Goal: Task Accomplishment & Management: Use online tool/utility

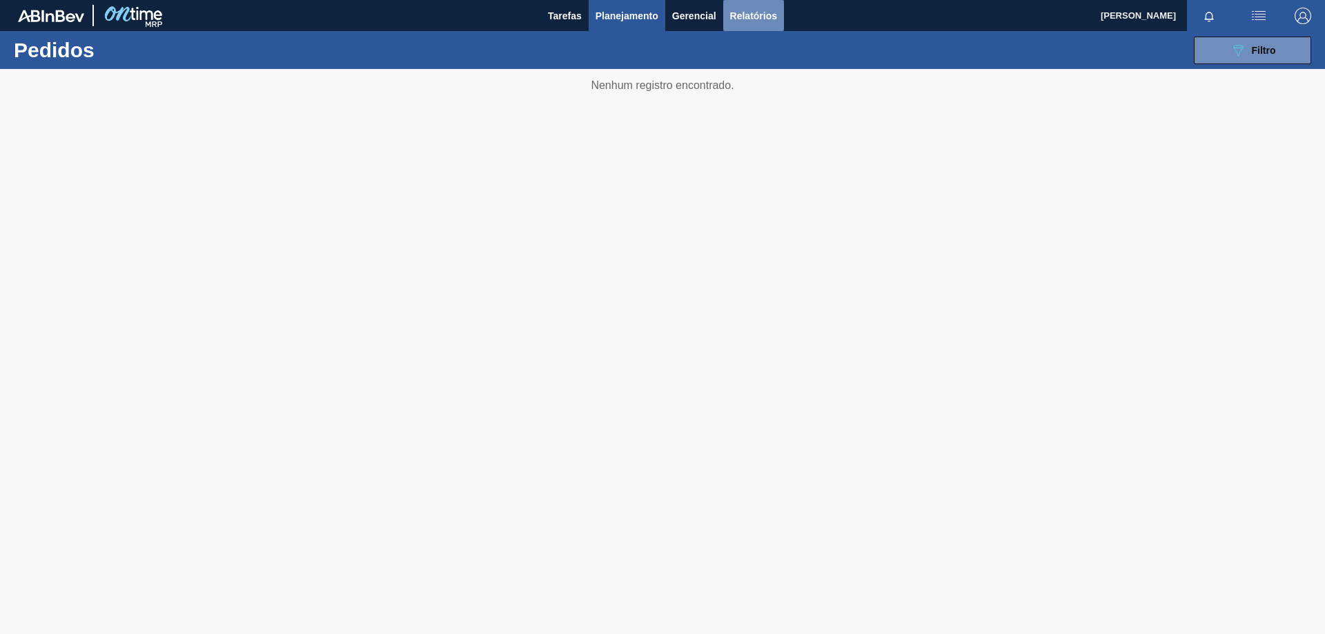
click at [747, 17] on span "Relatórios" at bounding box center [753, 16] width 47 height 17
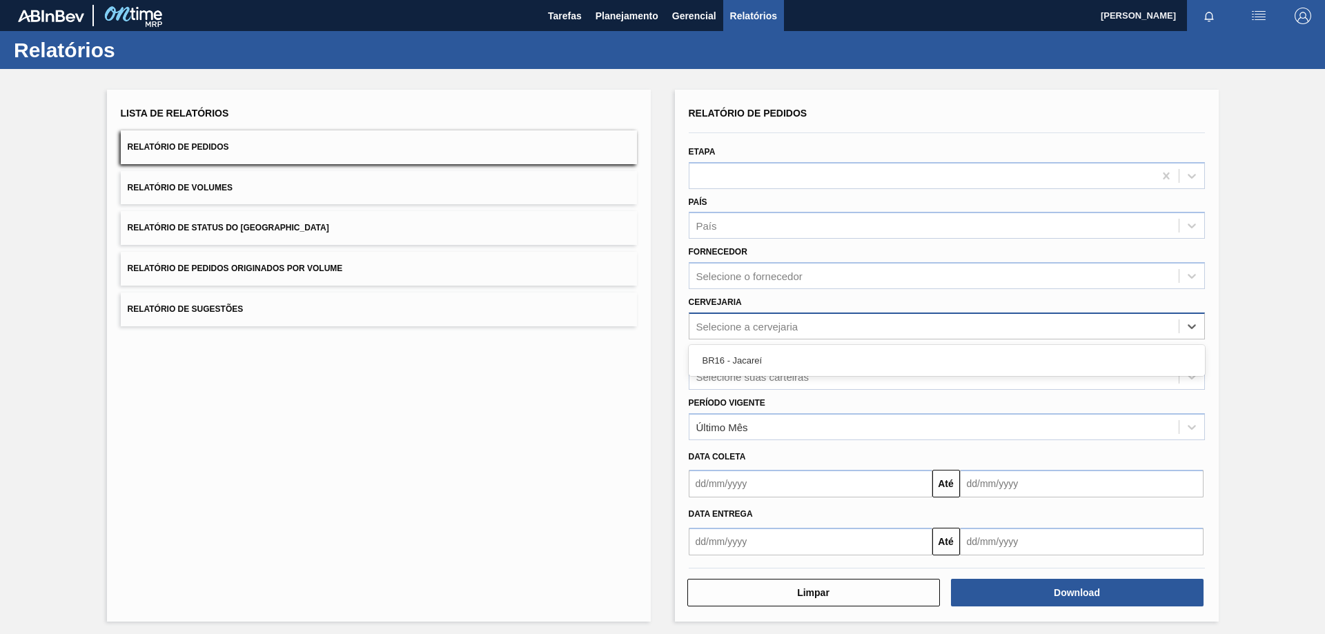
click at [748, 328] on div "Selecione a cervejaria" at bounding box center [747, 326] width 102 height 12
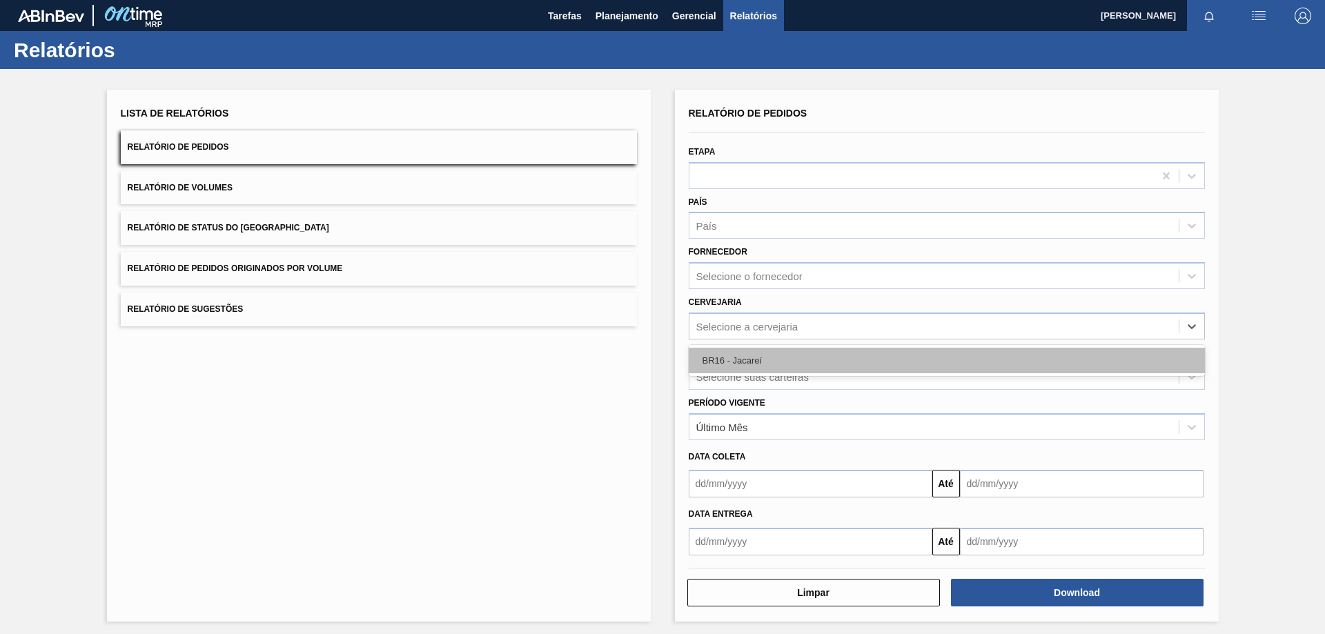
click at [756, 359] on div "BR16 - Jacareí" at bounding box center [947, 361] width 516 height 26
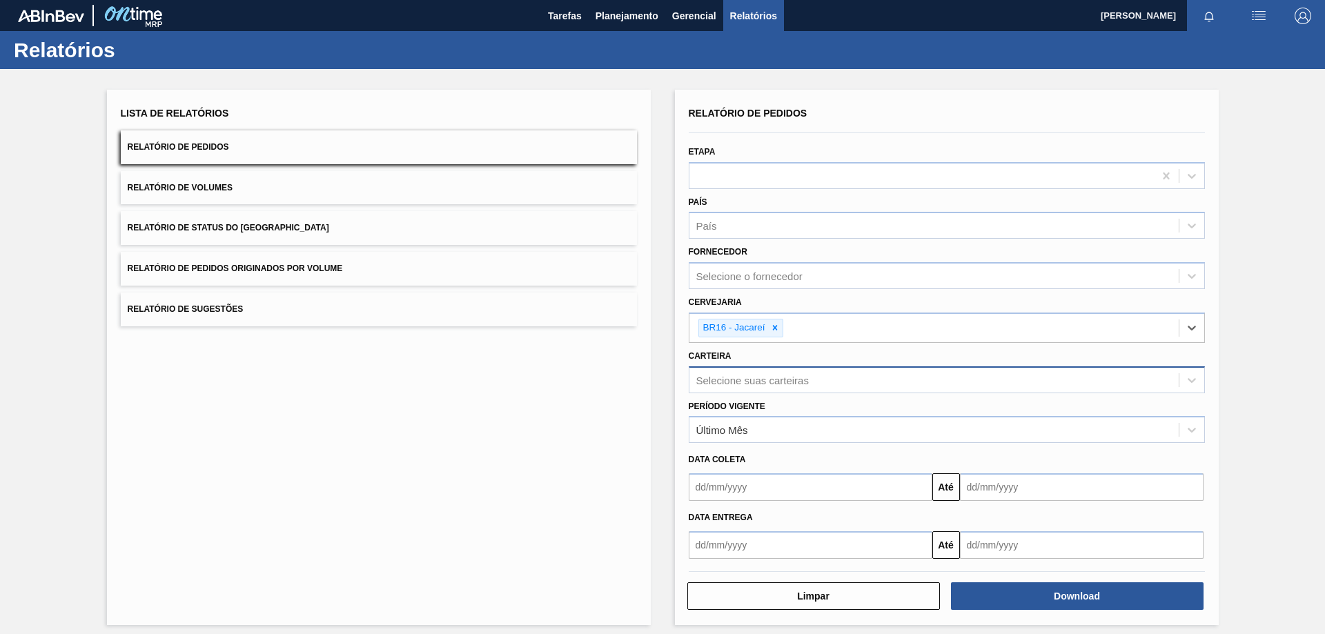
click at [732, 377] on div "Selecione suas carteiras" at bounding box center [752, 380] width 112 height 12
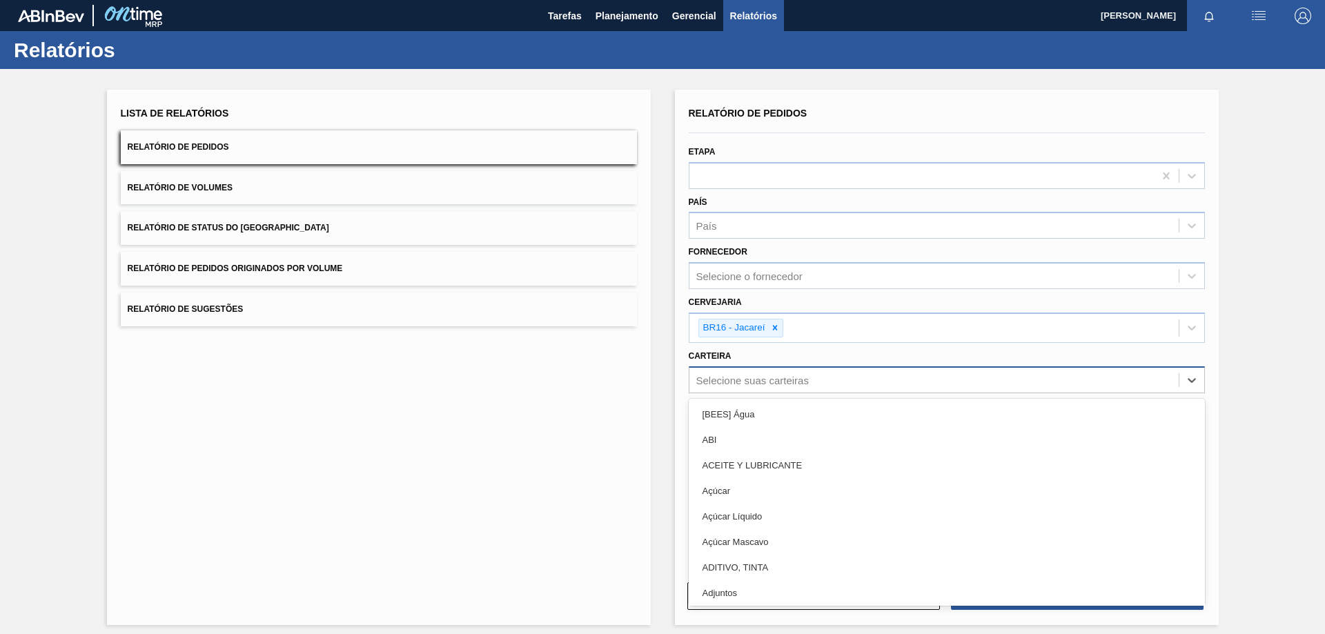
type input "a"
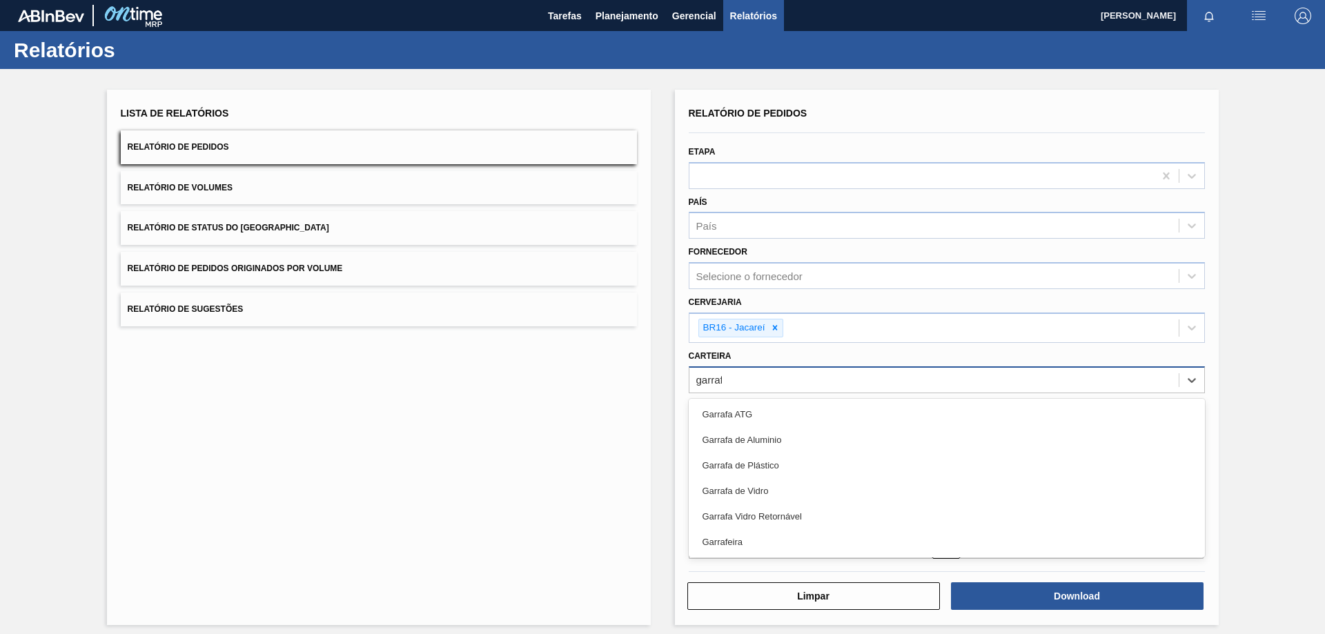
type input "garrafa"
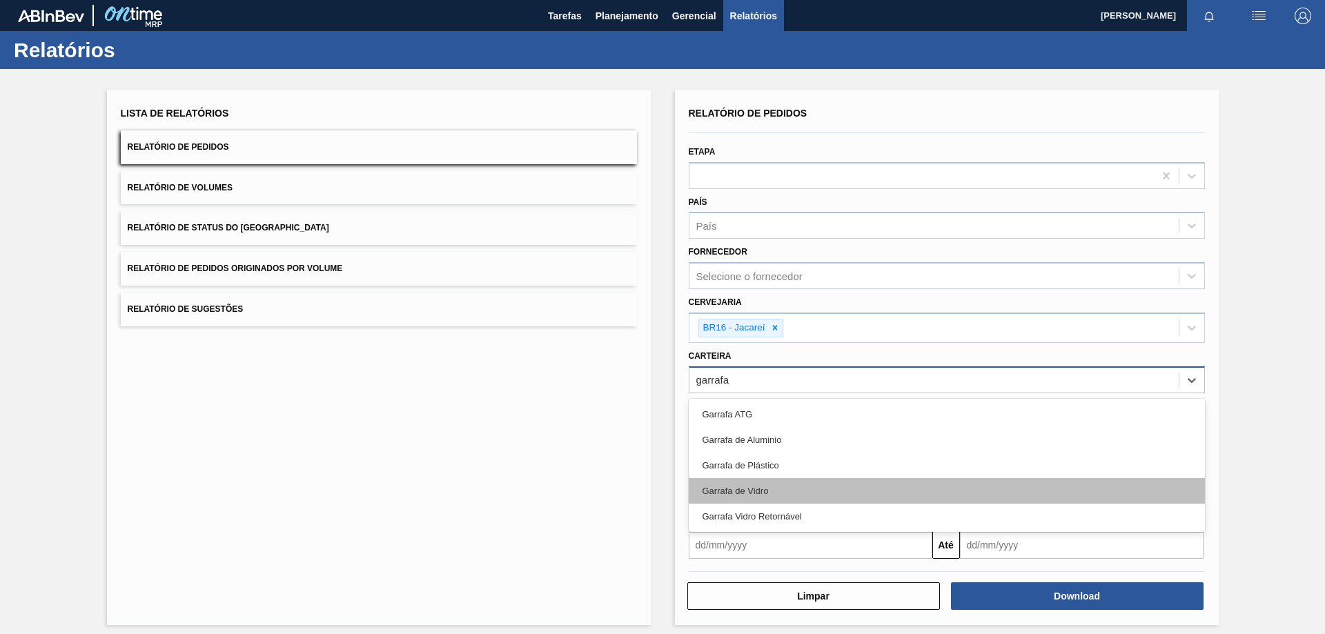
click at [723, 493] on div "Garrafa de Vidro" at bounding box center [947, 491] width 516 height 26
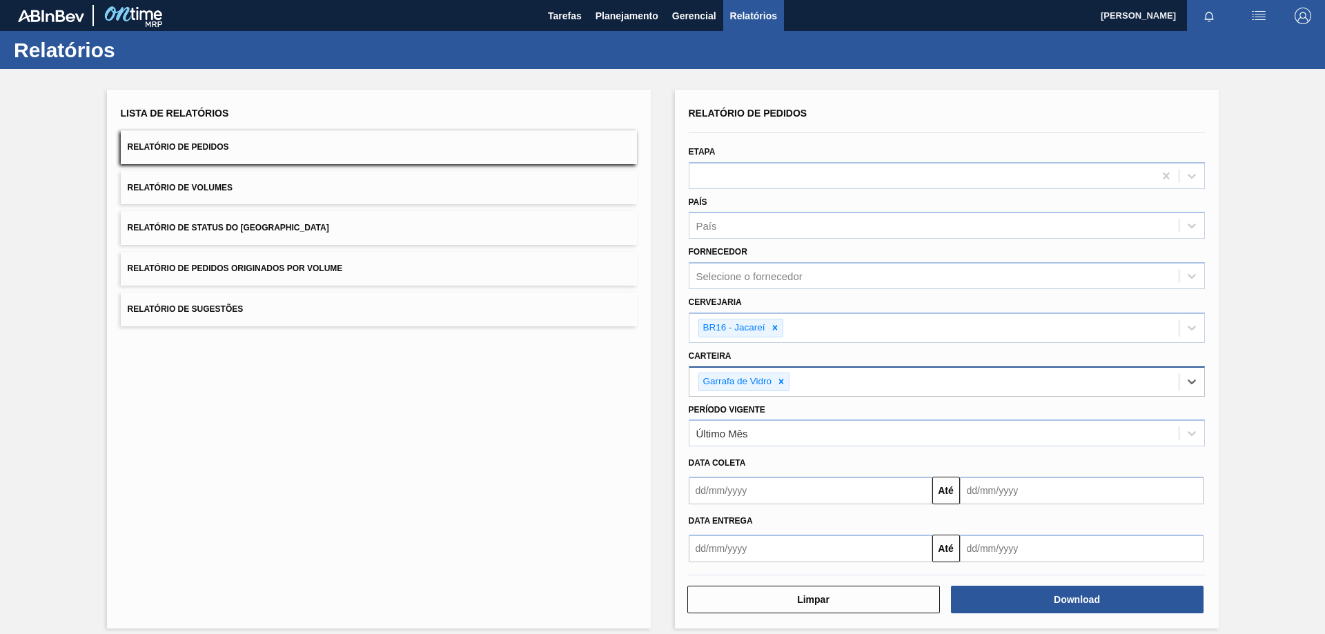
click at [718, 493] on input "text" at bounding box center [811, 491] width 244 height 28
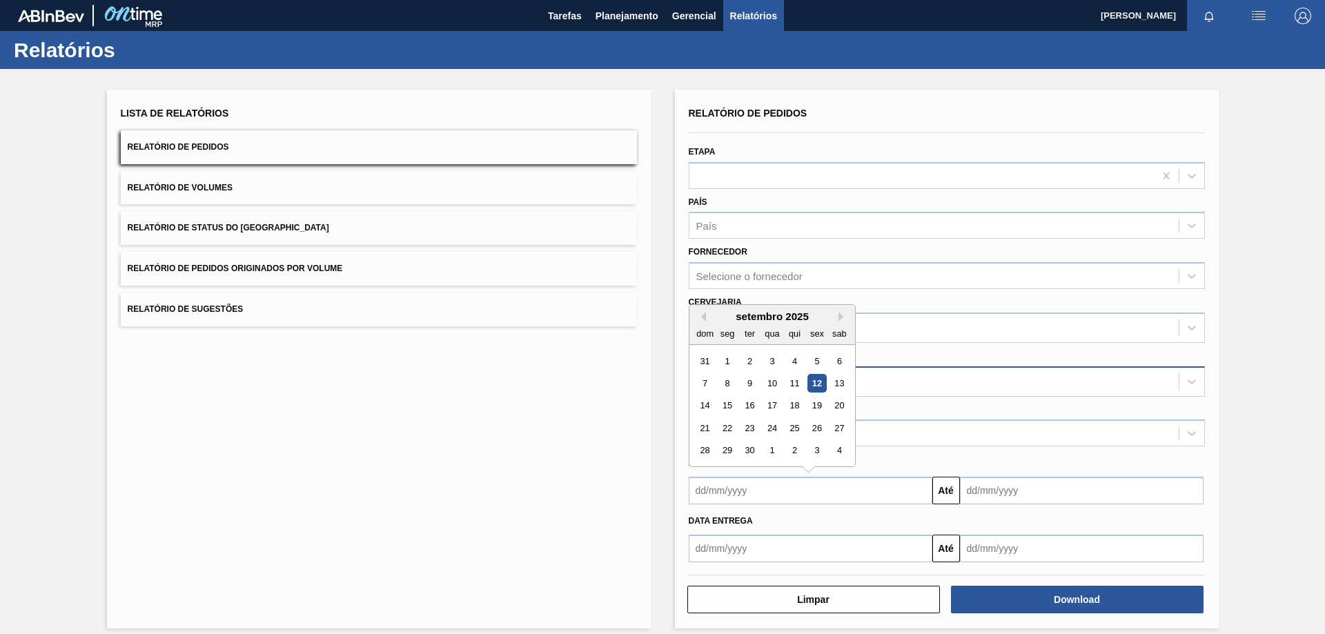
click at [814, 384] on div "12" at bounding box center [816, 383] width 19 height 19
type input "[DATE]"
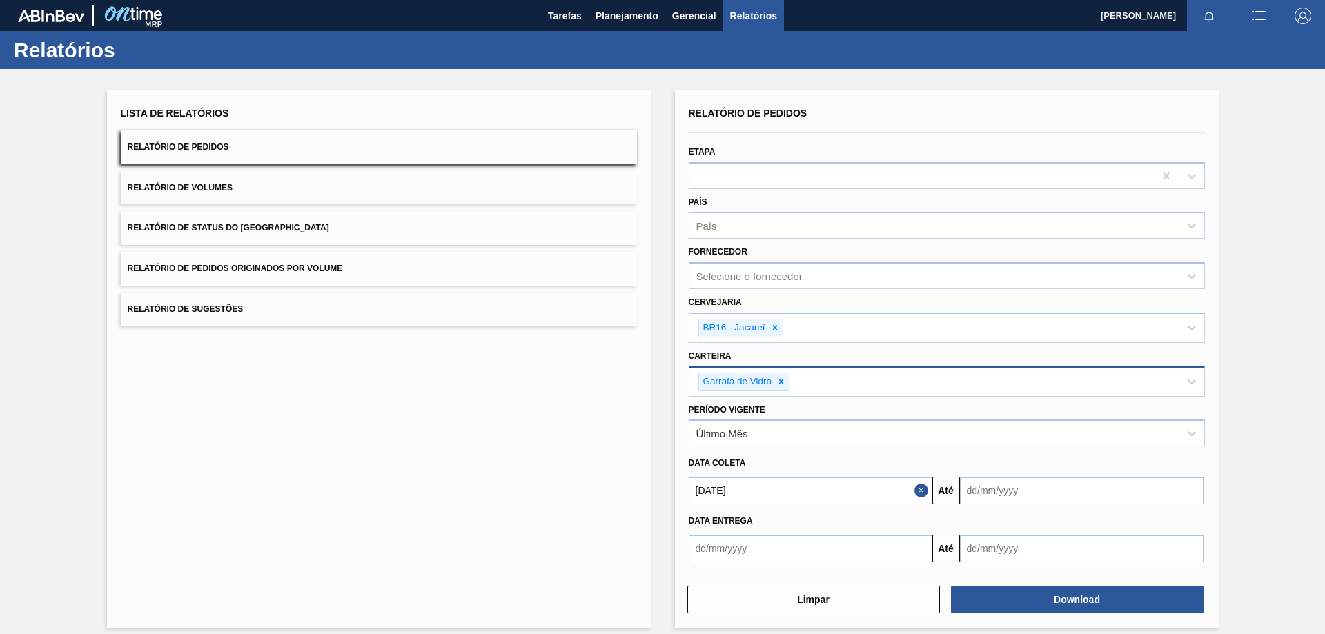
click at [999, 492] on input "text" at bounding box center [1082, 491] width 244 height 28
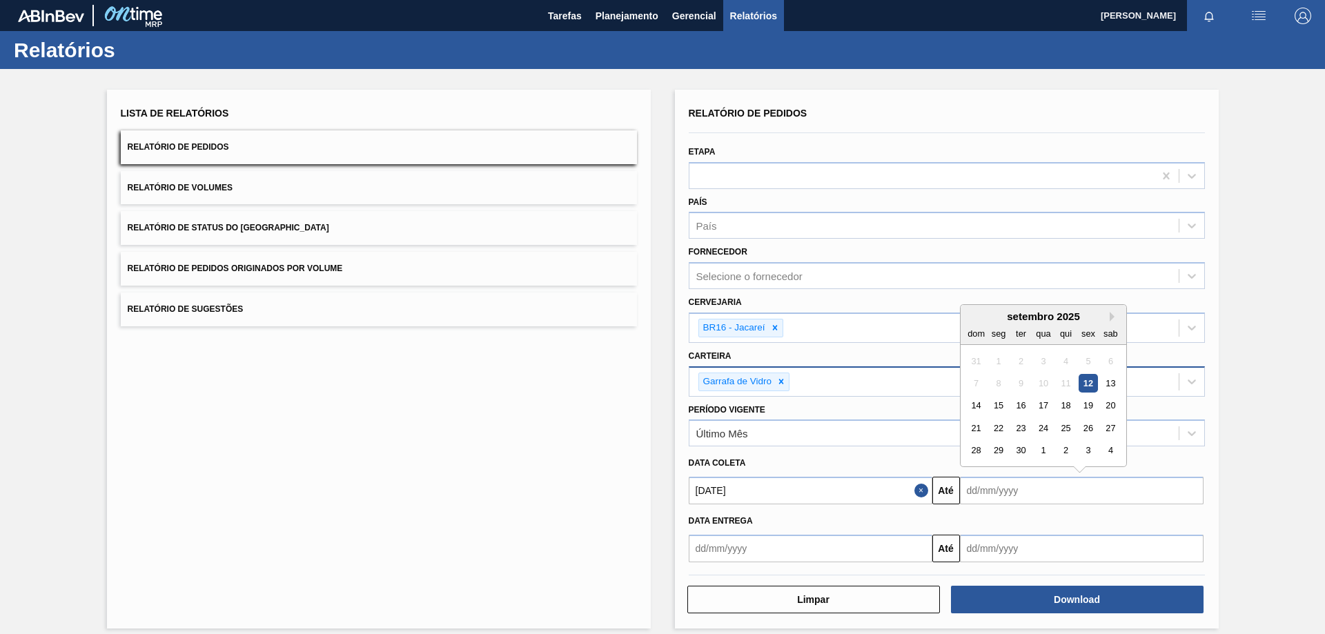
drag, startPoint x: 1017, startPoint y: 452, endPoint x: 1039, endPoint y: 480, distance: 35.9
click at [1017, 452] on div "30" at bounding box center [1020, 451] width 19 height 19
type input "[DATE]"
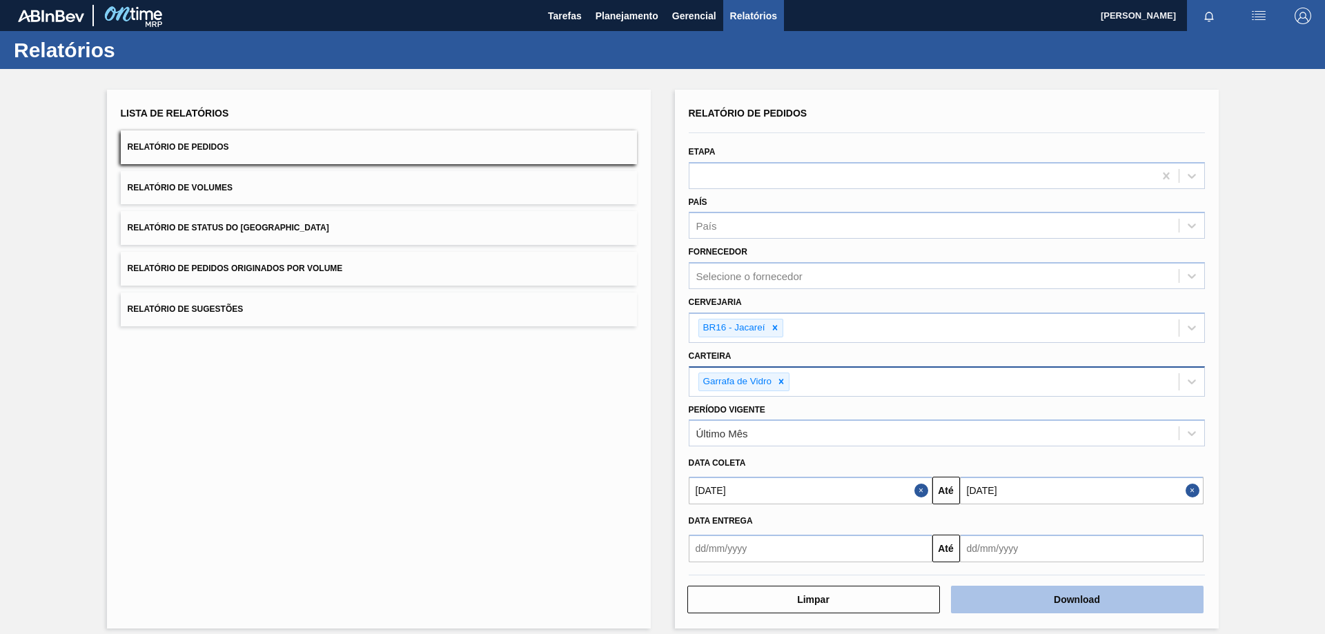
click at [1037, 599] on button "Download" at bounding box center [1077, 600] width 253 height 28
